Goal: Task Accomplishment & Management: Use online tool/utility

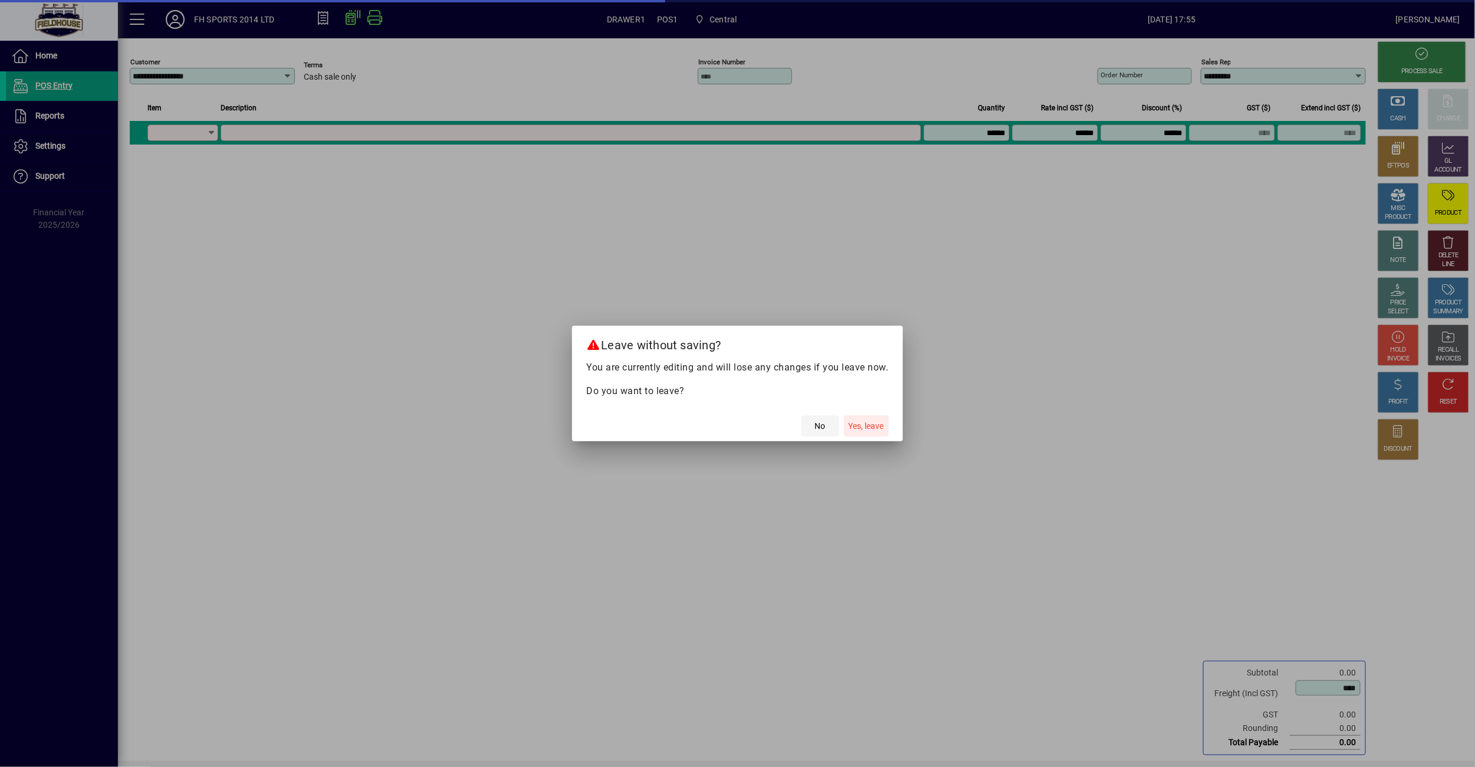
drag, startPoint x: 867, startPoint y: 428, endPoint x: 829, endPoint y: 419, distance: 38.6
click at [866, 428] on span "Yes, leave" at bounding box center [866, 426] width 35 height 12
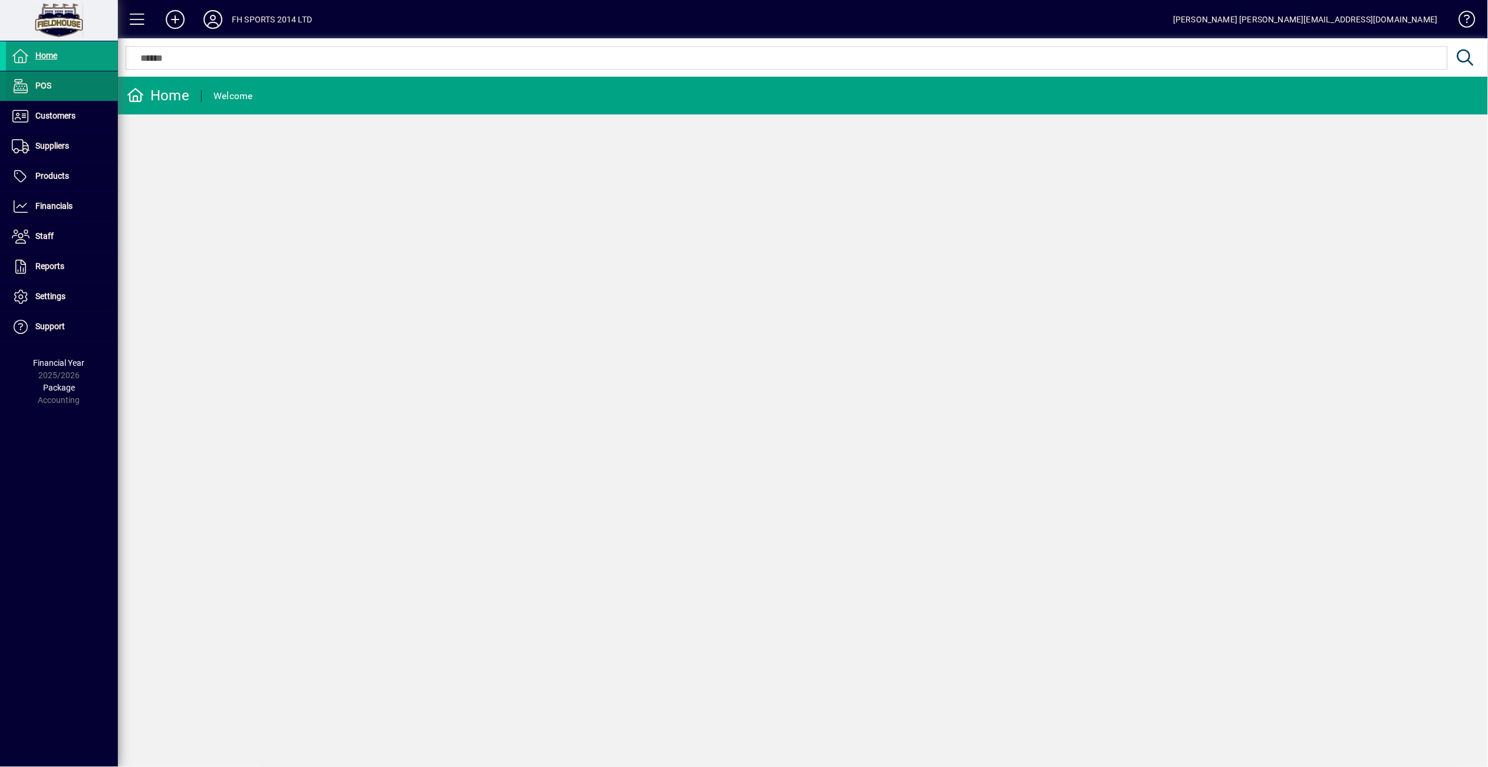
click at [63, 90] on span at bounding box center [62, 86] width 112 height 28
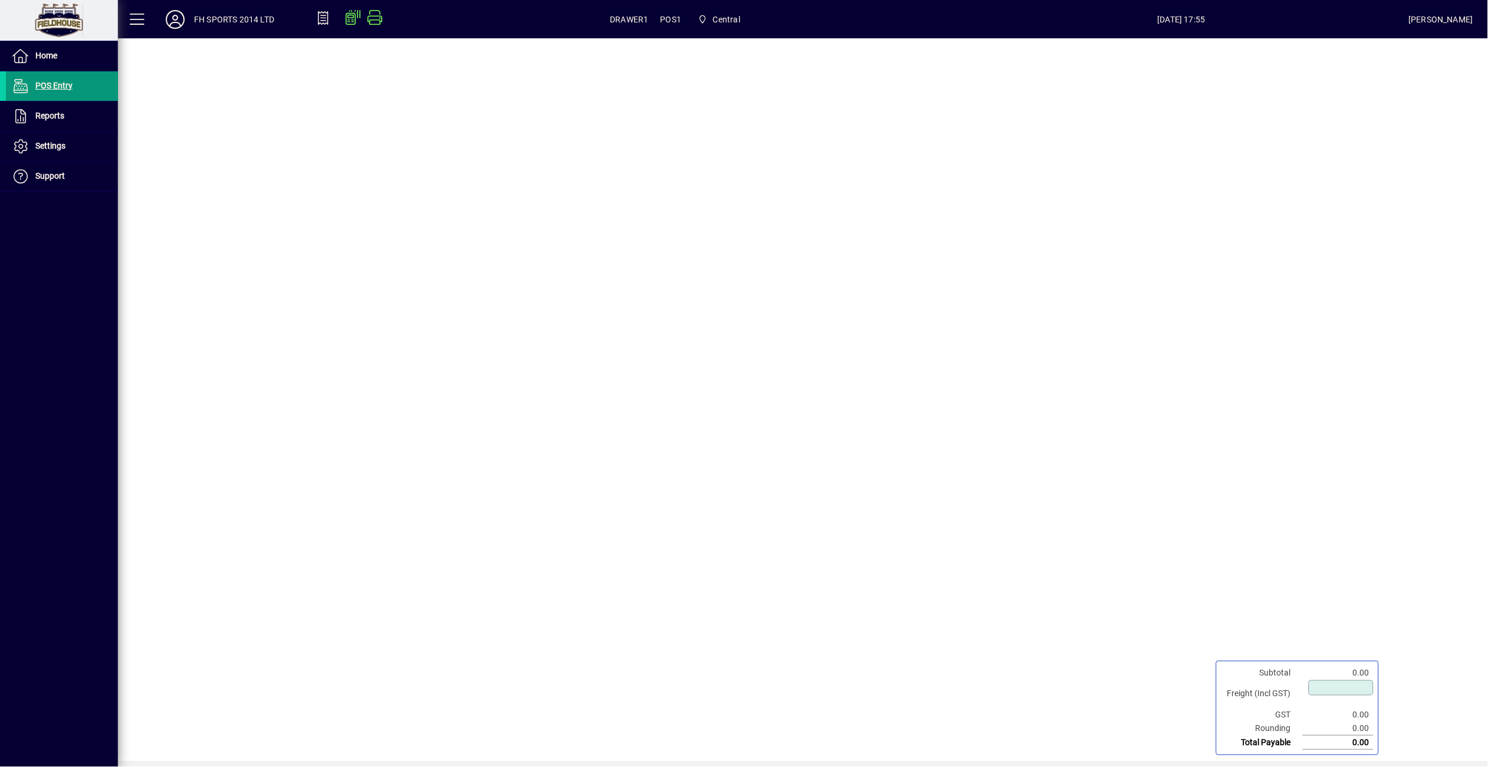
type input "****"
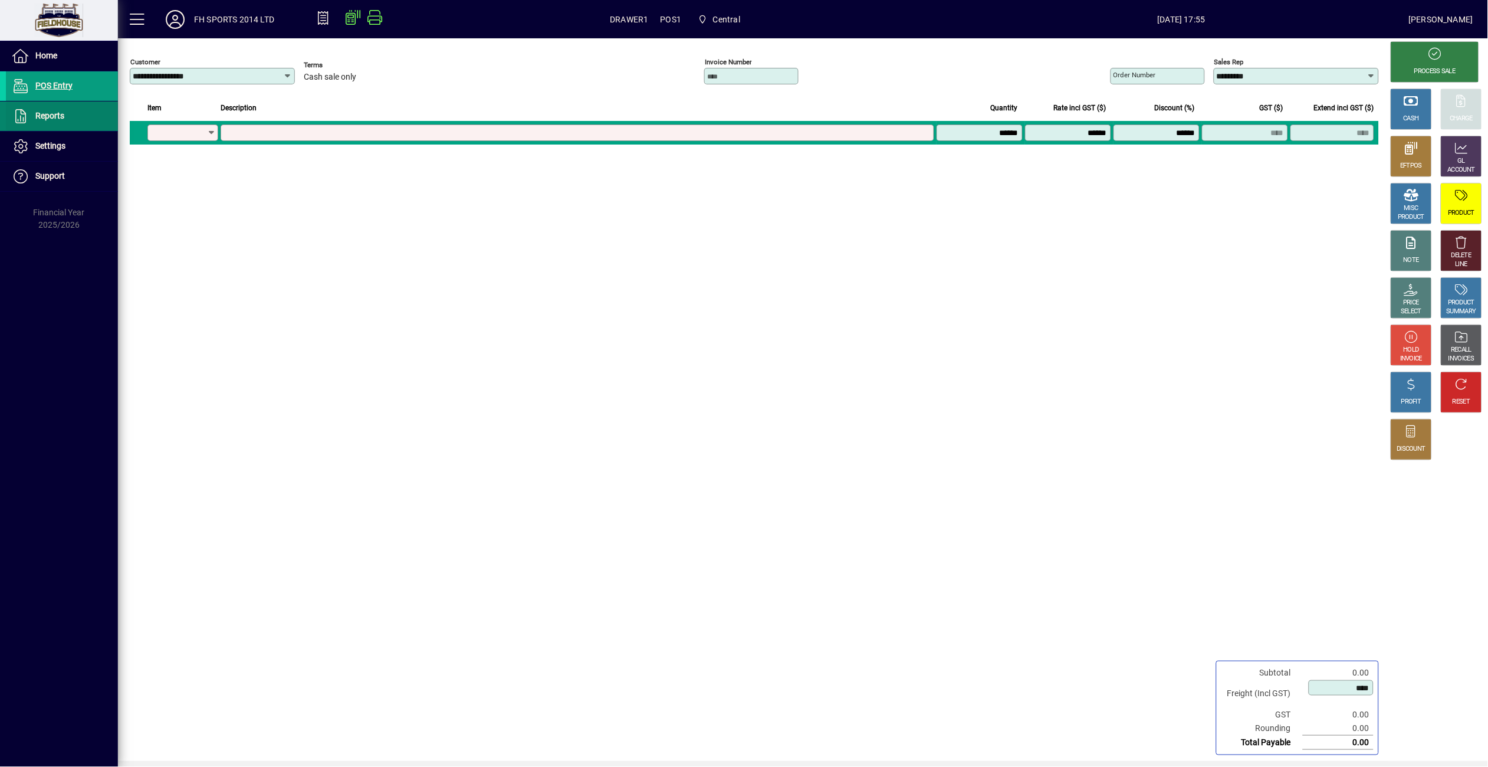
click at [63, 111] on span "Reports" at bounding box center [49, 115] width 29 height 9
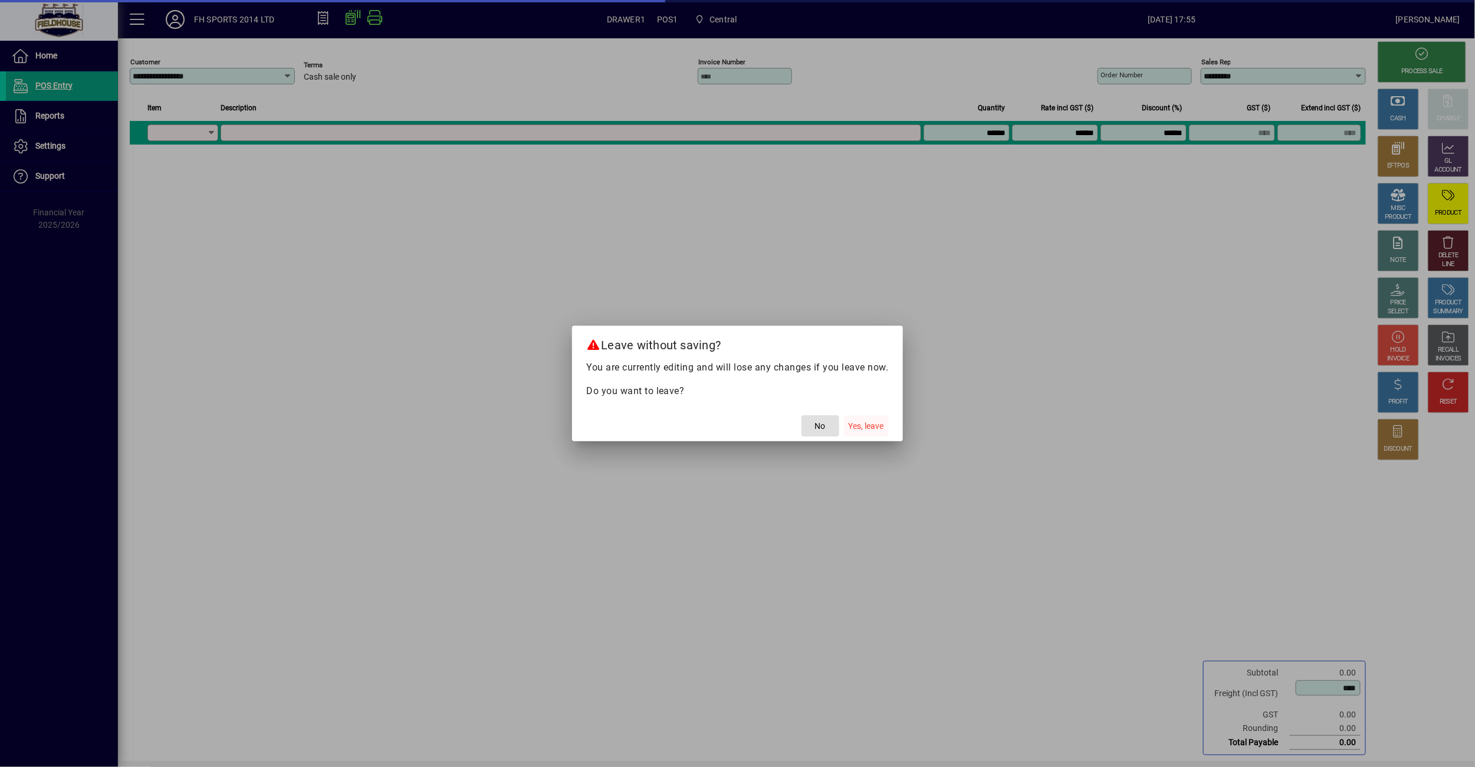
click at [868, 428] on span "Yes, leave" at bounding box center [866, 426] width 35 height 12
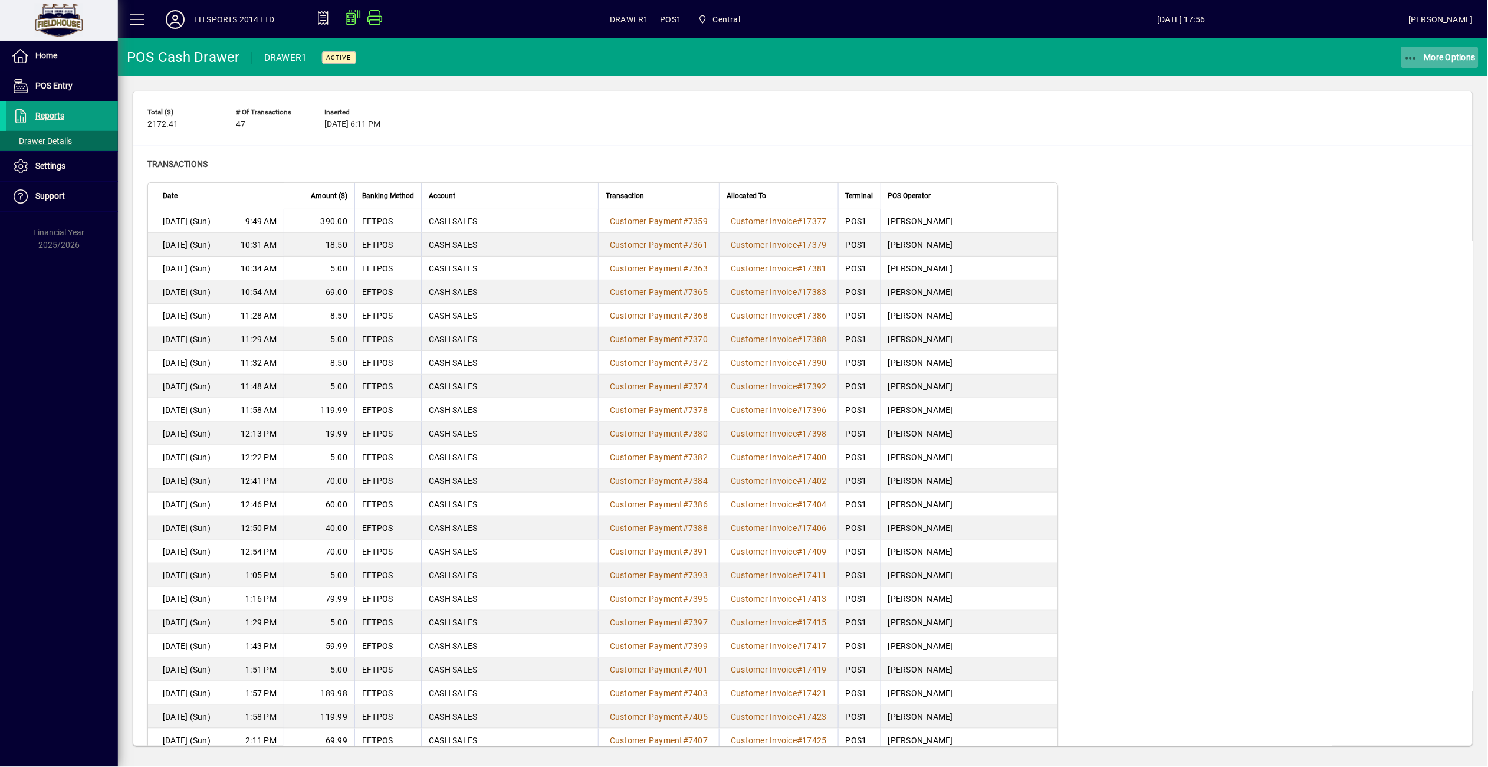
click at [1401, 52] on span "button" at bounding box center [1440, 57] width 78 height 28
click at [1429, 160] on span "Cash Drawer Report" at bounding box center [1425, 159] width 107 height 11
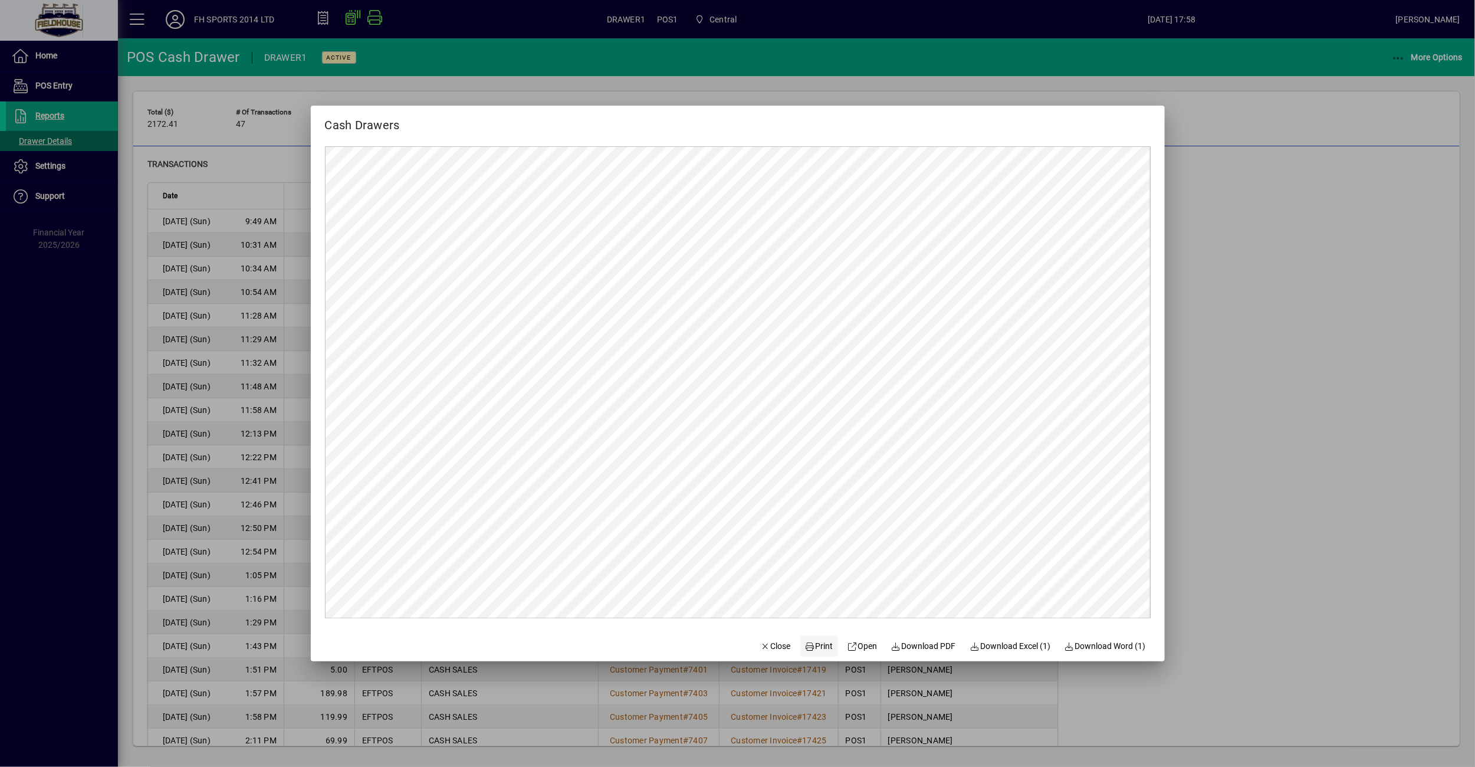
click at [807, 642] on span "Print" at bounding box center [819, 646] width 28 height 12
drag, startPoint x: 1259, startPoint y: 348, endPoint x: 977, endPoint y: 304, distance: 285.4
click at [1242, 346] on div at bounding box center [737, 383] width 1475 height 767
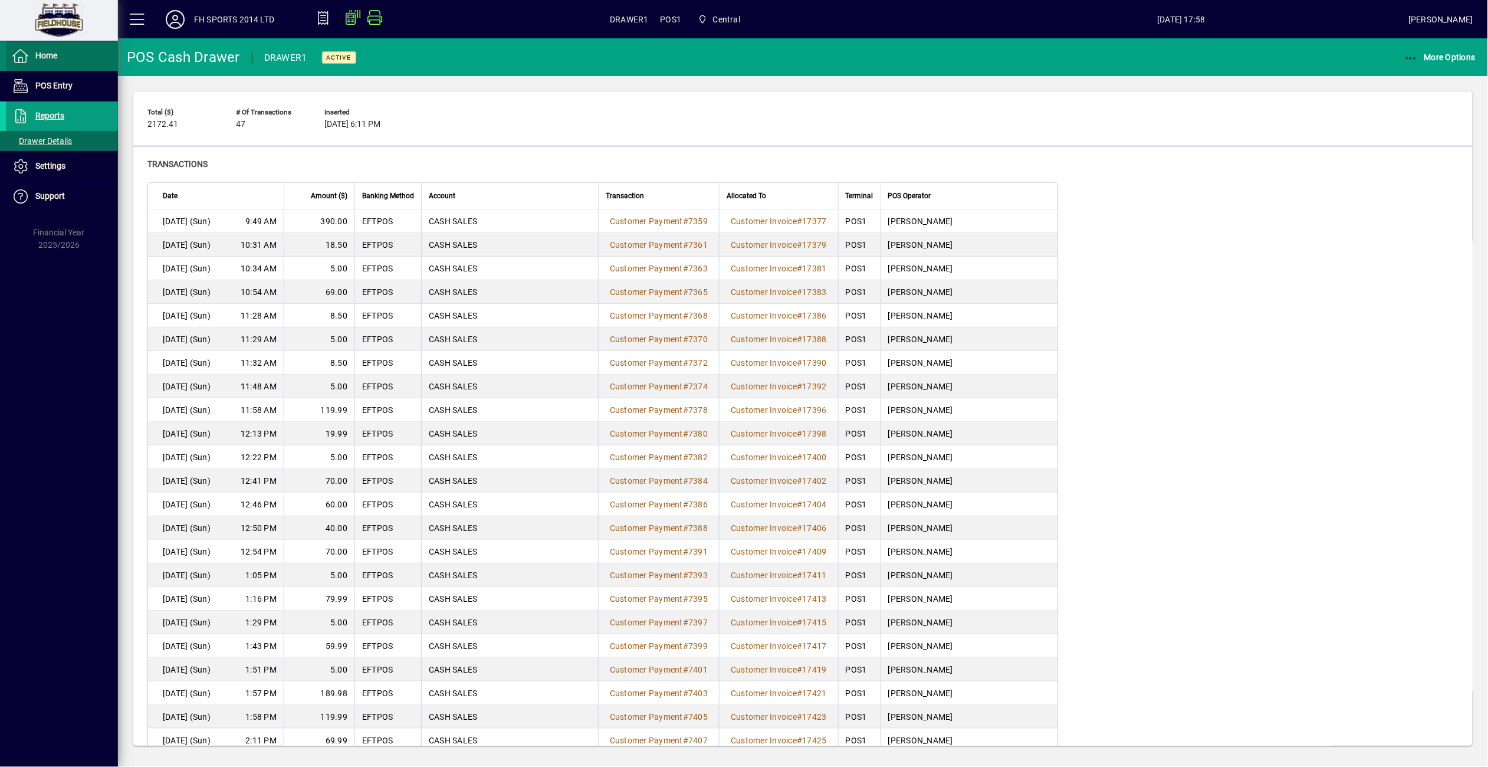
click at [61, 65] on span at bounding box center [62, 56] width 112 height 28
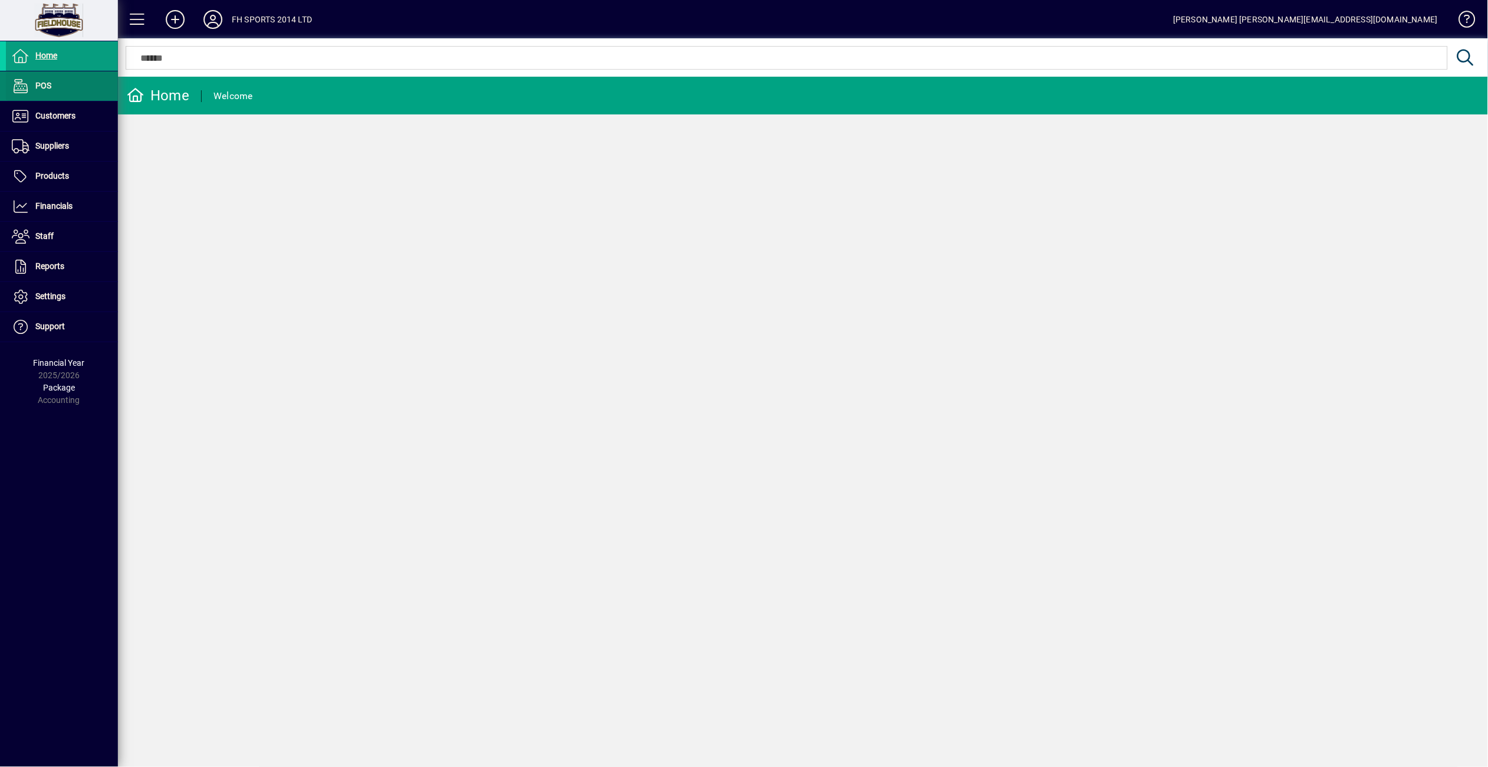
click at [47, 81] on span "POS" at bounding box center [43, 85] width 16 height 9
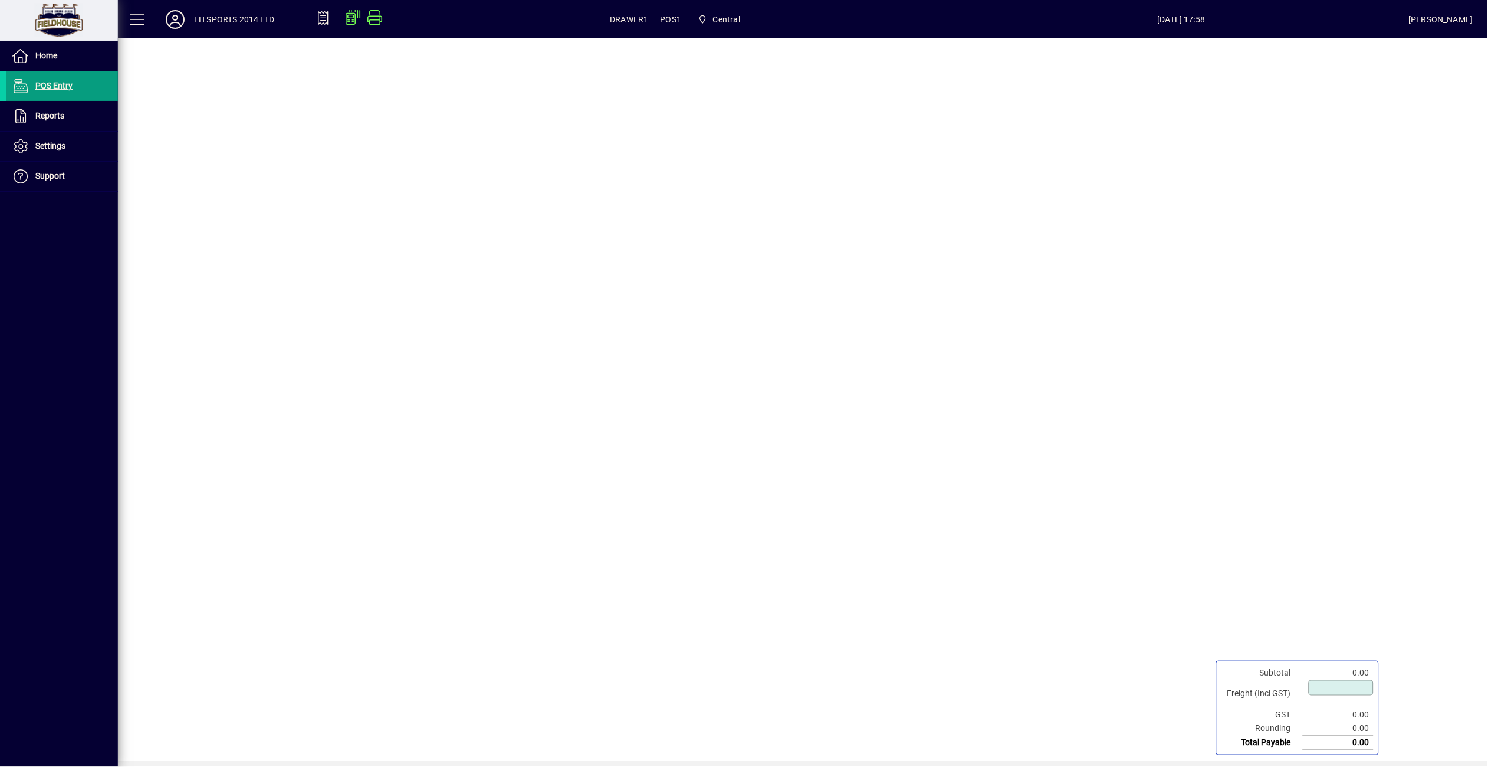
type input "****"
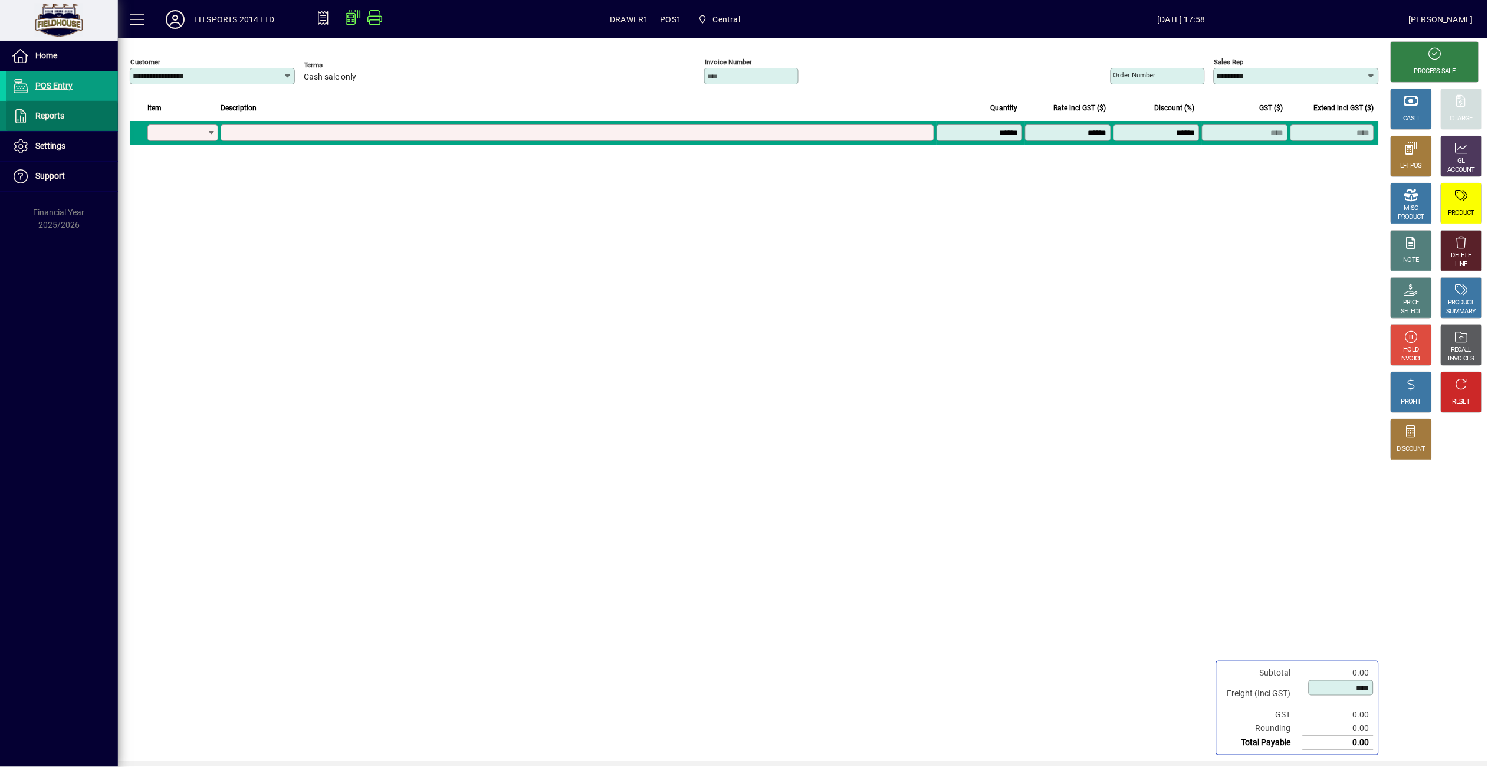
click at [50, 112] on span "Reports" at bounding box center [49, 115] width 29 height 9
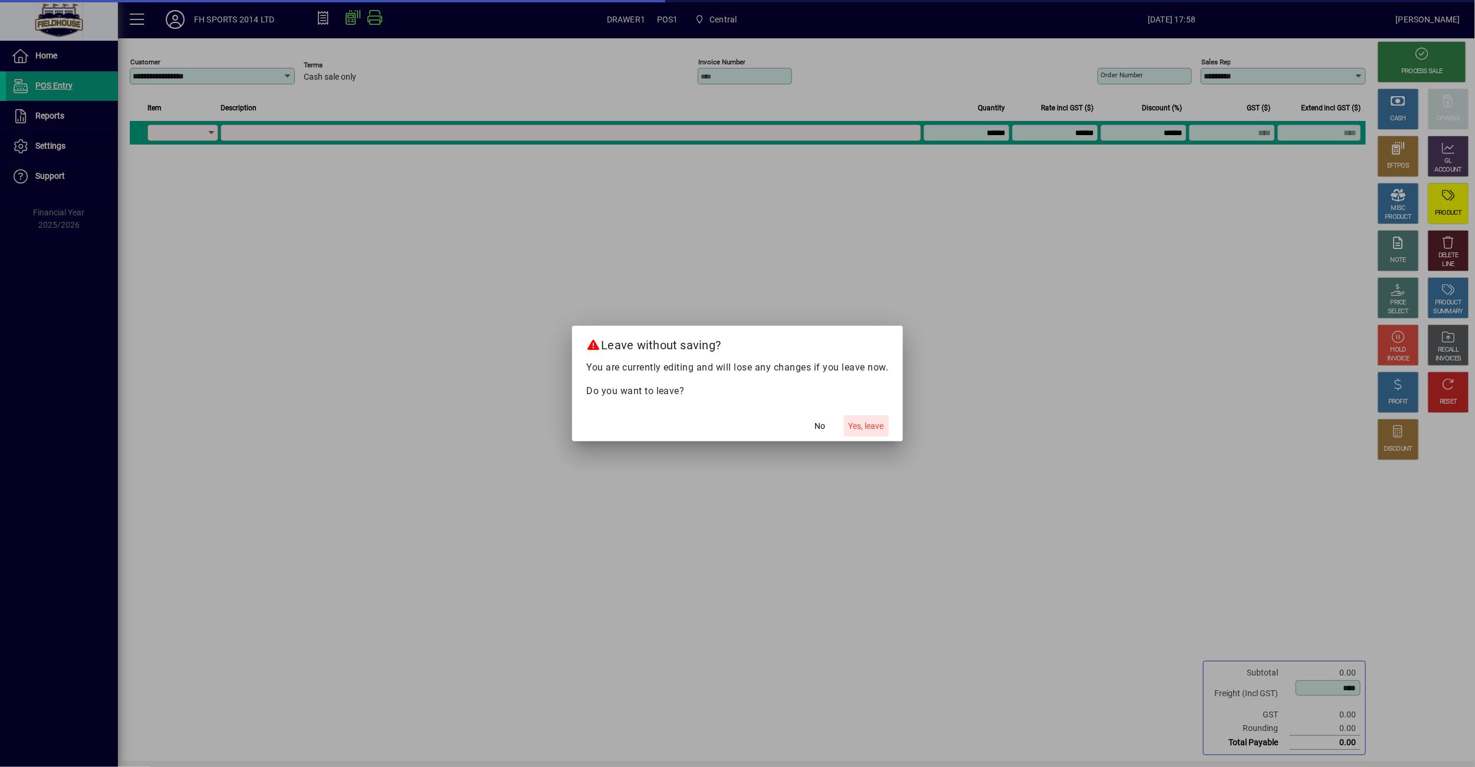
click at [878, 420] on span "Yes, leave" at bounding box center [866, 426] width 35 height 12
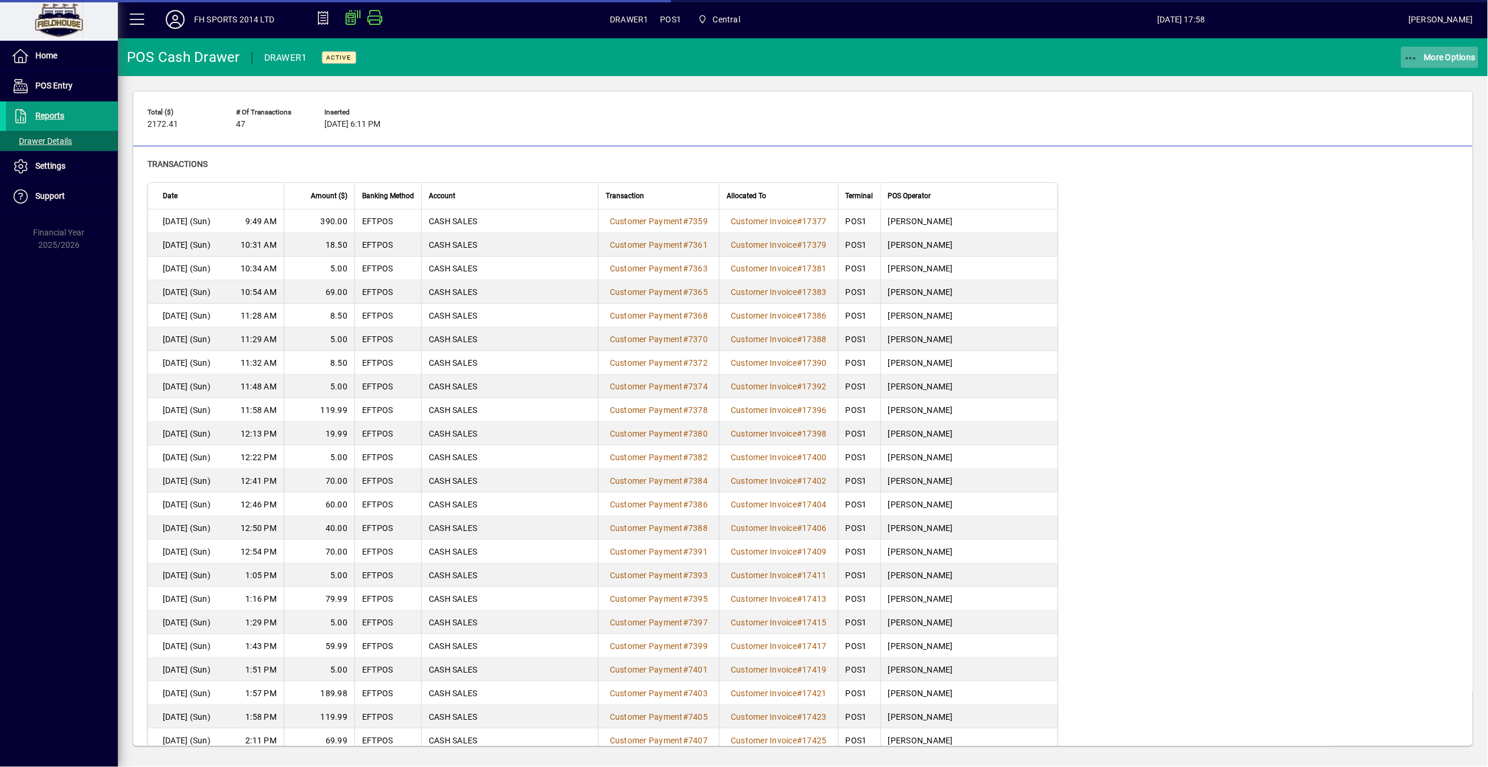
click at [1415, 60] on icon "button" at bounding box center [1411, 58] width 15 height 12
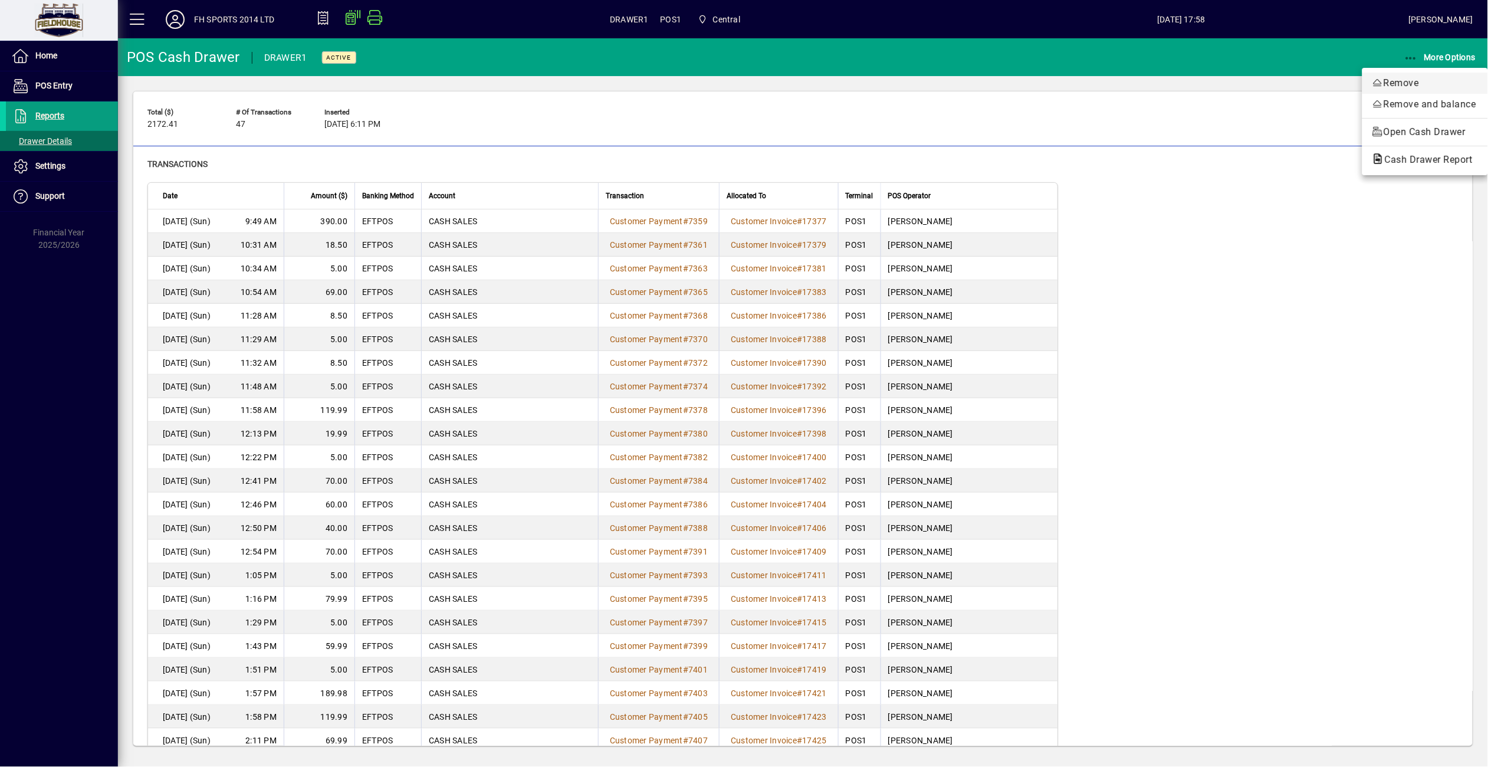
click at [1418, 80] on span "Remove" at bounding box center [1425, 83] width 107 height 14
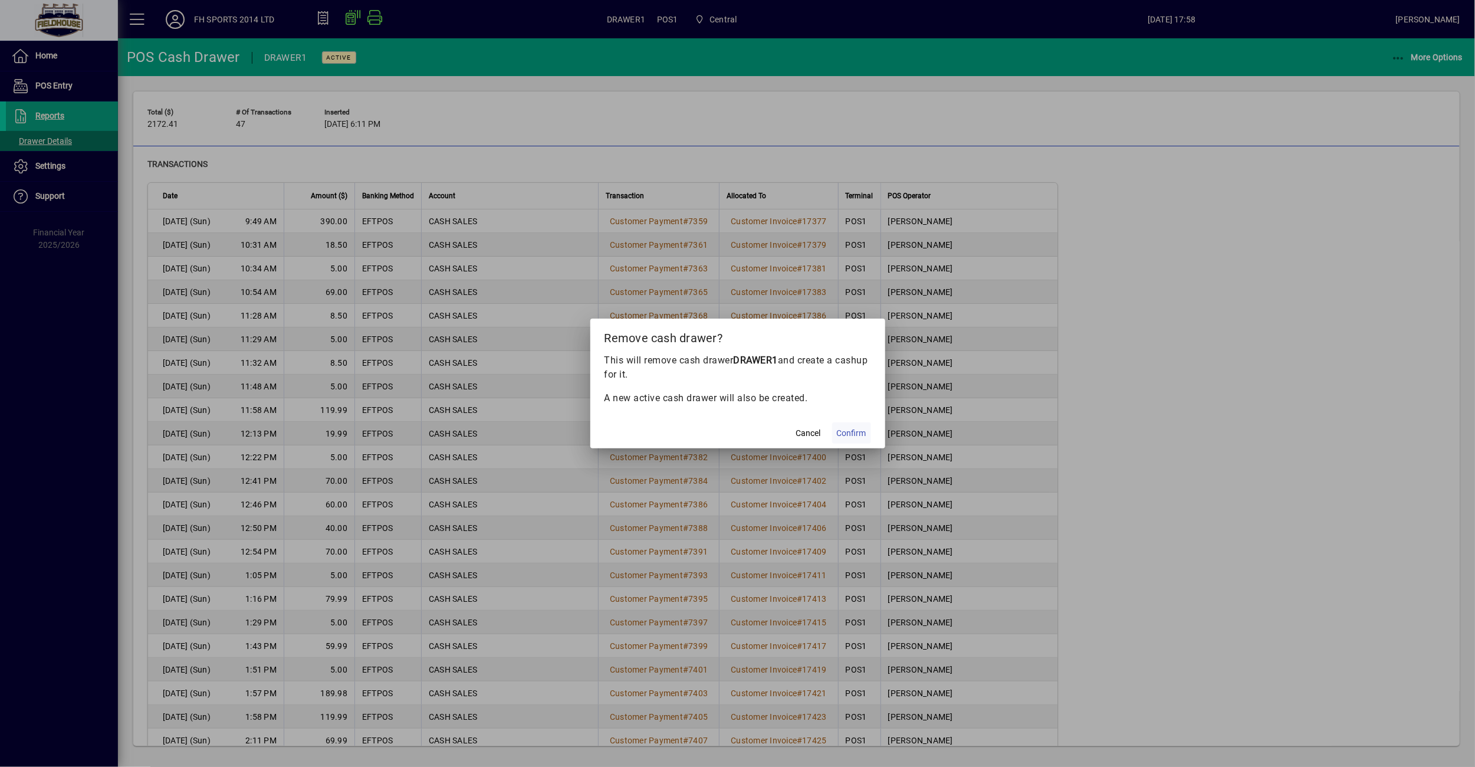
click at [863, 427] on span "Confirm" at bounding box center [851, 433] width 29 height 12
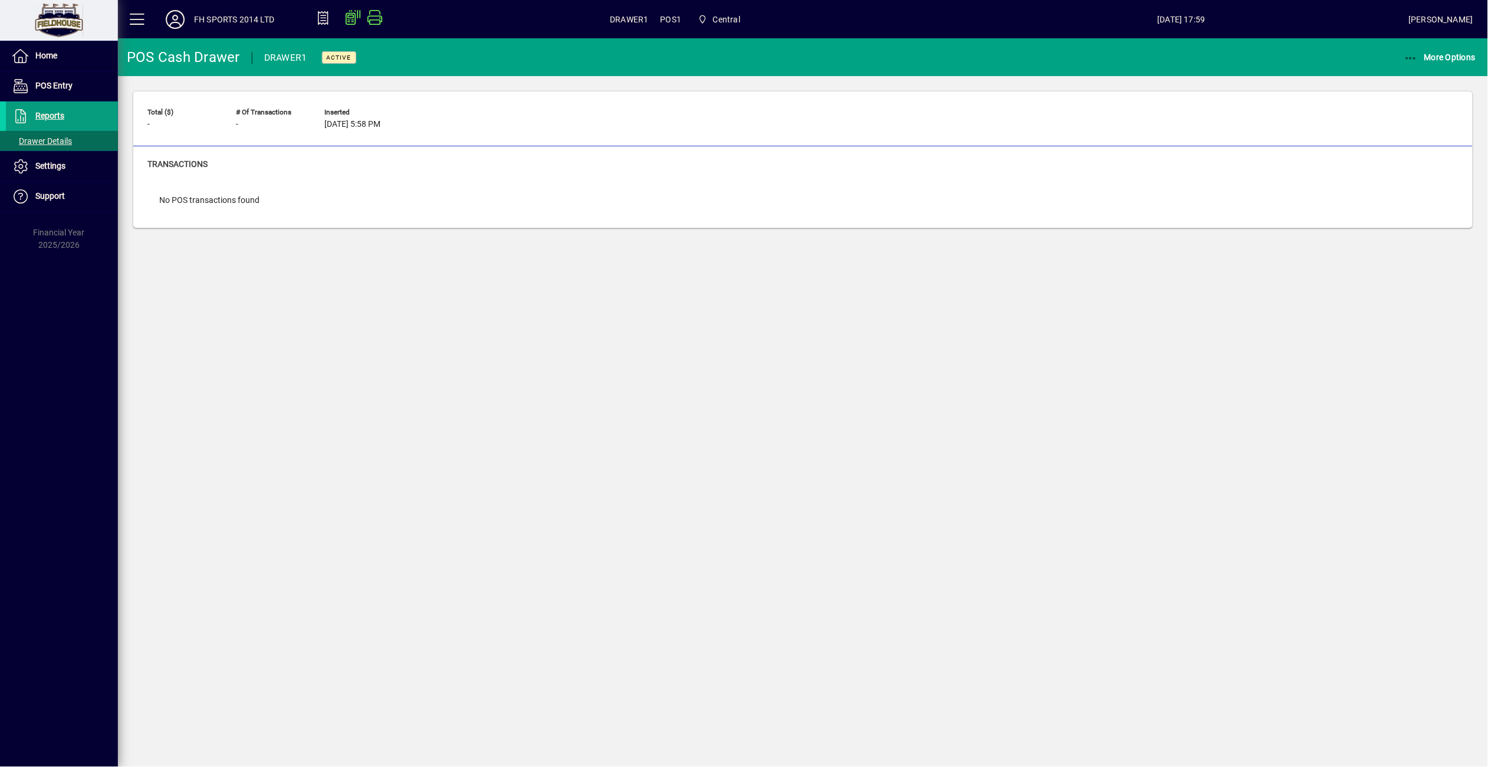
click at [1098, 293] on div "POS Cash Drawer DRAWER1 Active More Options Total ($) - # of Transactions - Ins…" at bounding box center [803, 402] width 1370 height 728
